Goal: Task Accomplishment & Management: Manage account settings

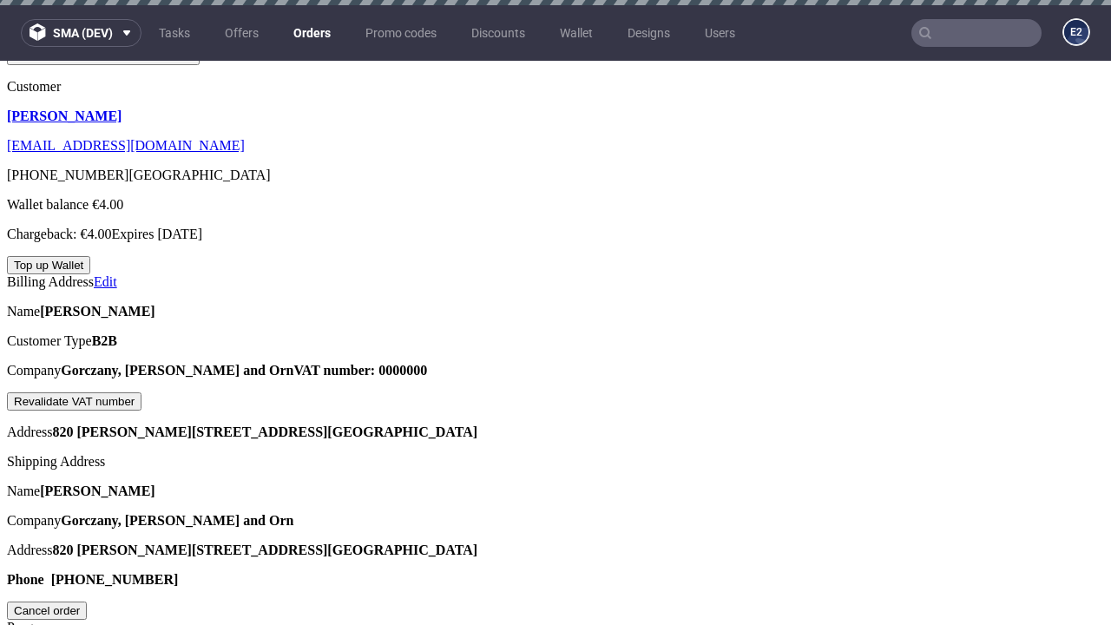
scroll to position [441, 0]
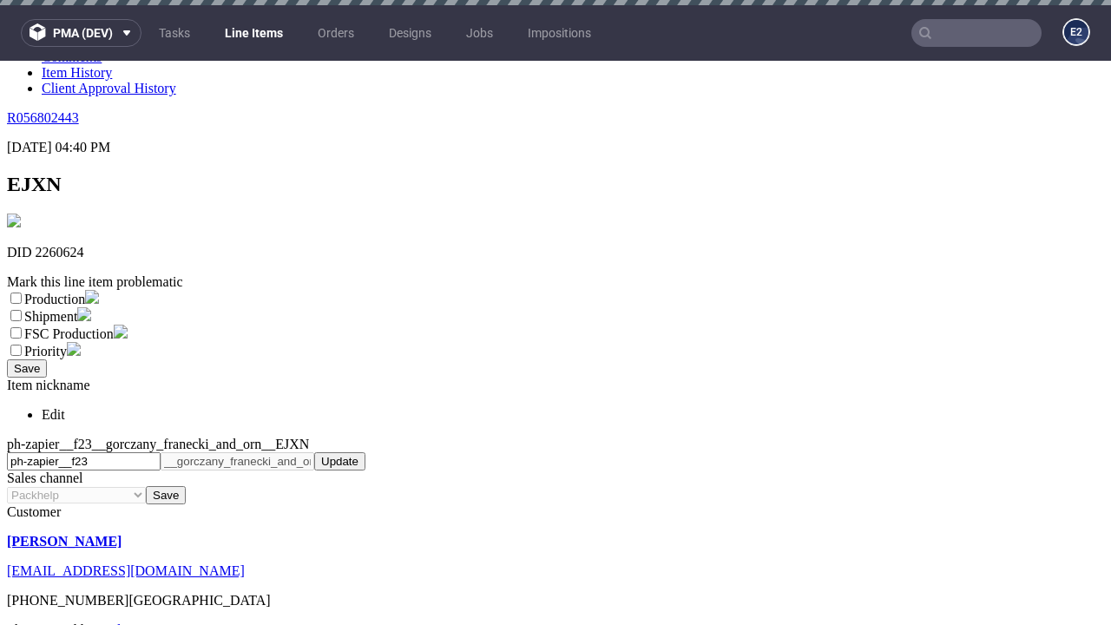
scroll to position [5, 0]
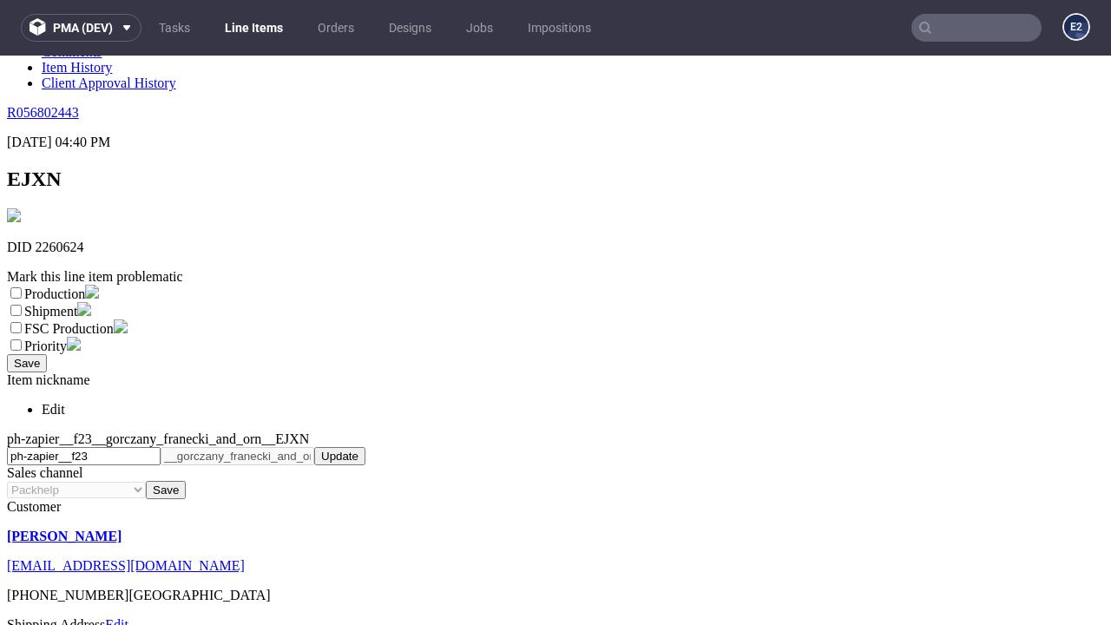
select select "dtp_ca_needed"
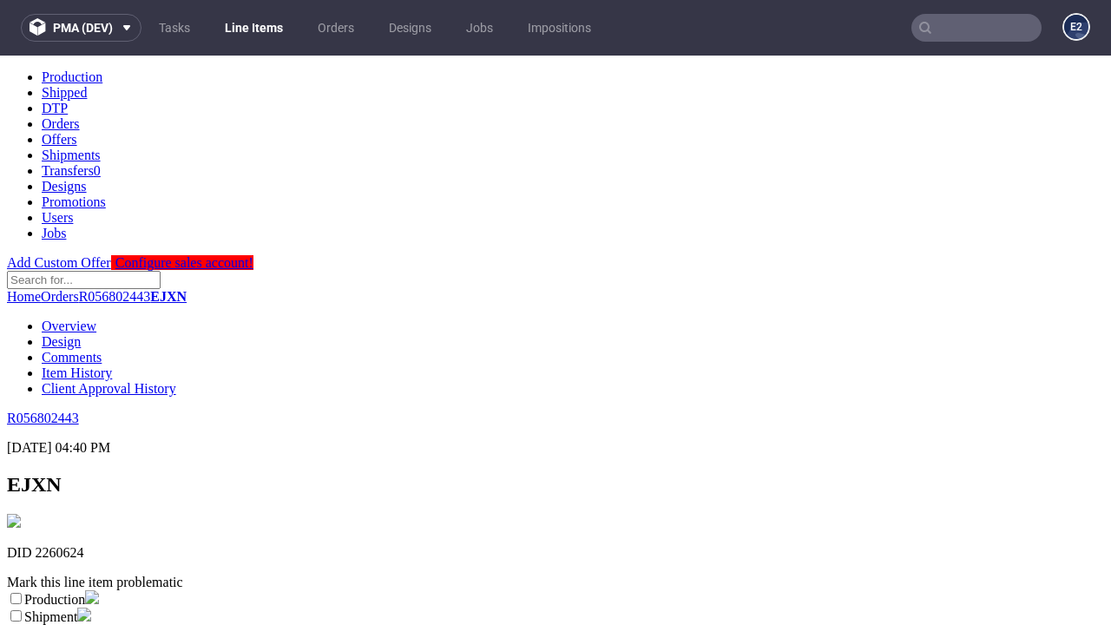
scroll to position [0, 0]
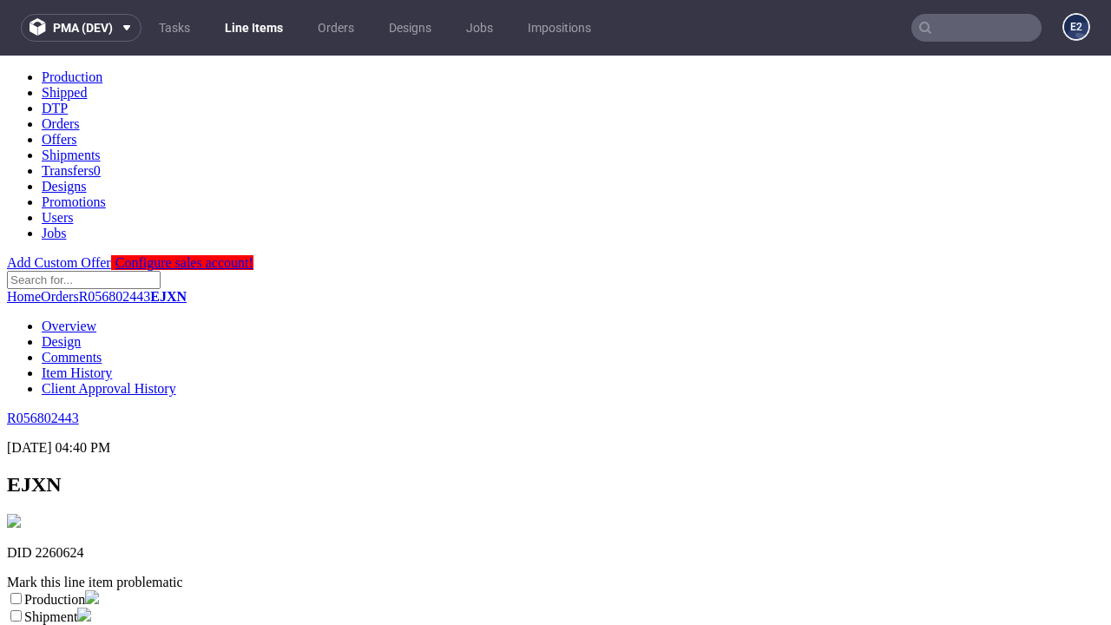
checkbox input "true"
